Goal: Task Accomplishment & Management: Manage account settings

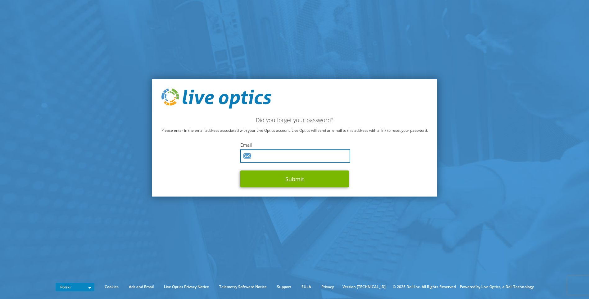
click at [258, 160] on input "text" at bounding box center [295, 155] width 110 height 13
type input "[EMAIL_ADDRESS][DOMAIN_NAME]"
drag, startPoint x: 303, startPoint y: 158, endPoint x: 225, endPoint y: 156, distance: 77.6
click at [225, 156] on div "Did you forget your password? Please enter in the email address associated with…" at bounding box center [294, 138] width 285 height 118
click at [260, 159] on input "text" at bounding box center [295, 155] width 110 height 13
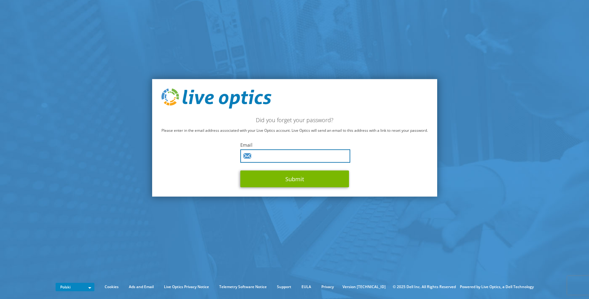
type input "[EMAIL_ADDRESS][DOMAIN_NAME]"
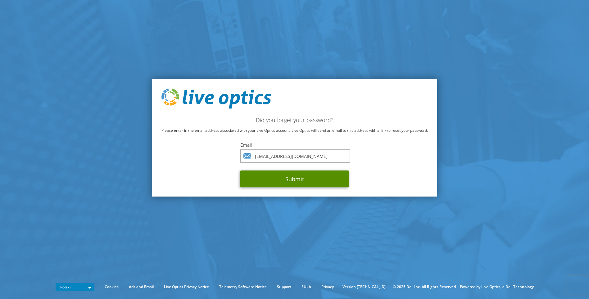
click at [269, 174] on button "Submit" at bounding box center [294, 178] width 109 height 17
